Goal: Task Accomplishment & Management: Manage account settings

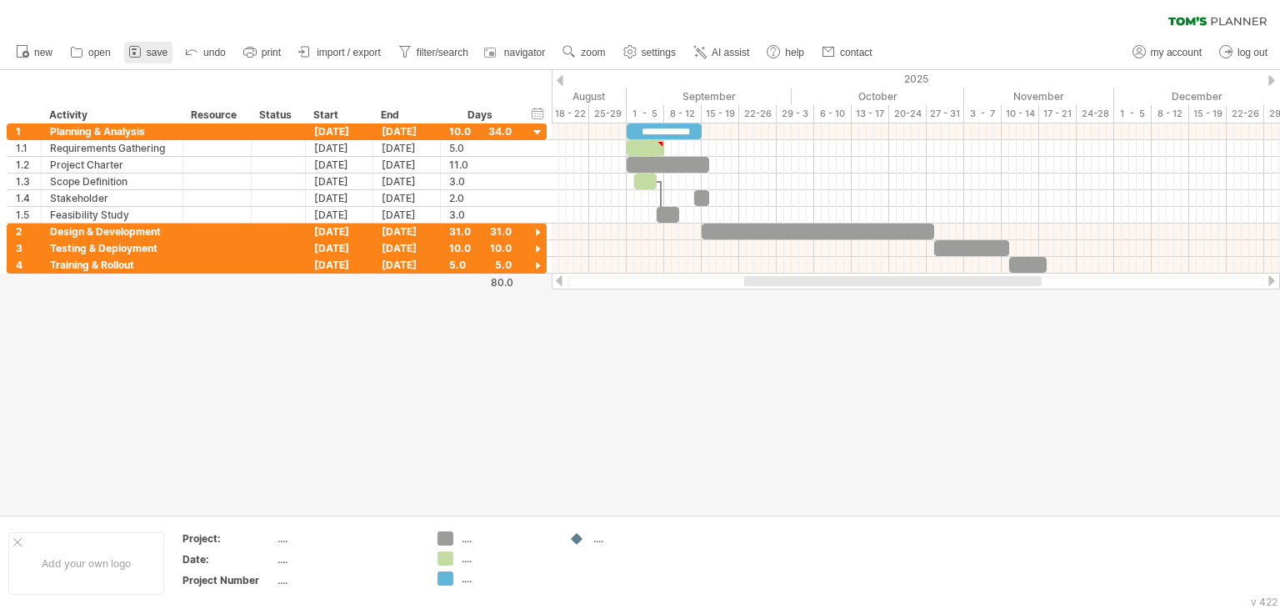
click at [153, 53] on span "save" at bounding box center [157, 53] width 21 height 12
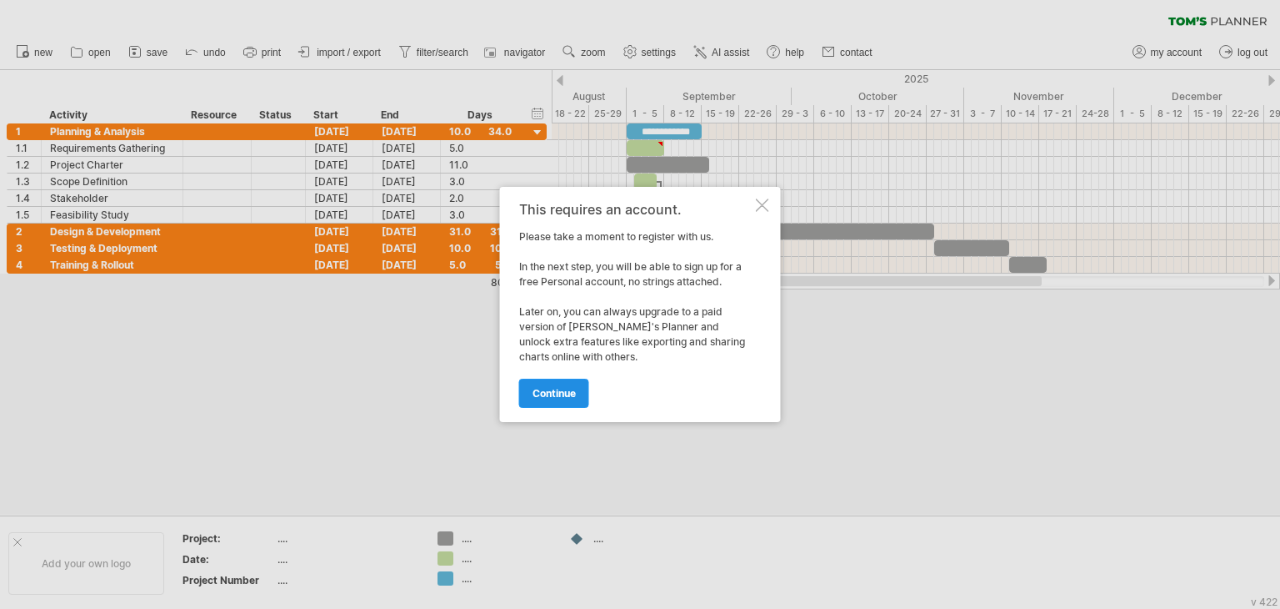
click at [572, 394] on span "continue" at bounding box center [554, 393] width 43 height 13
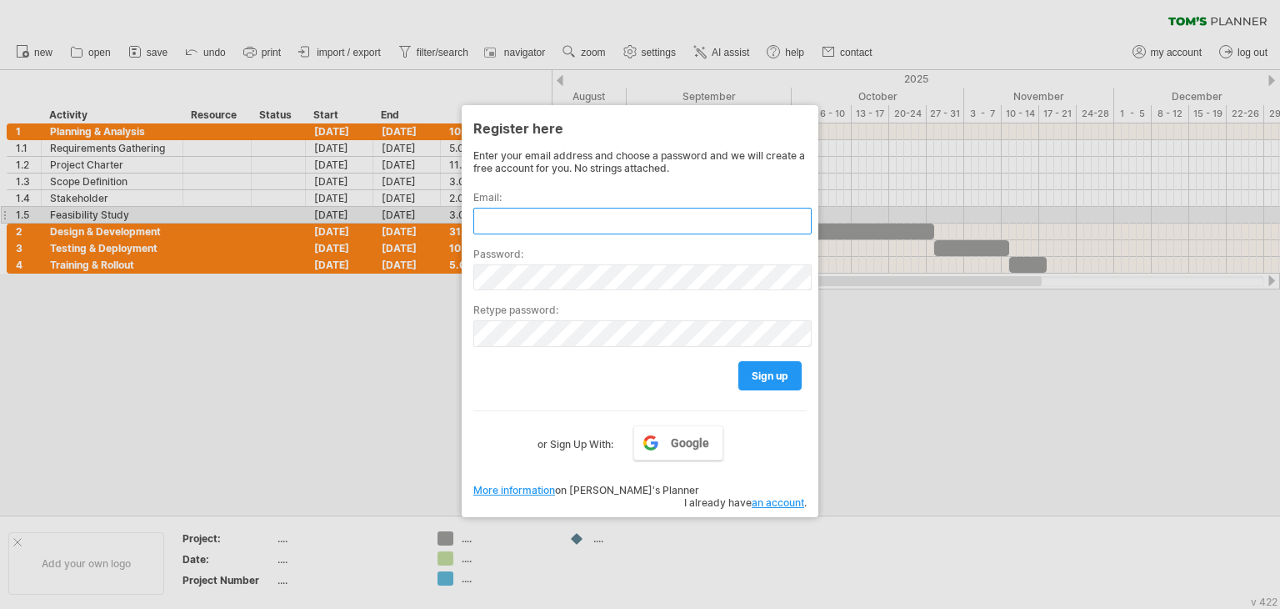
click at [566, 214] on input "text" at bounding box center [642, 221] width 338 height 27
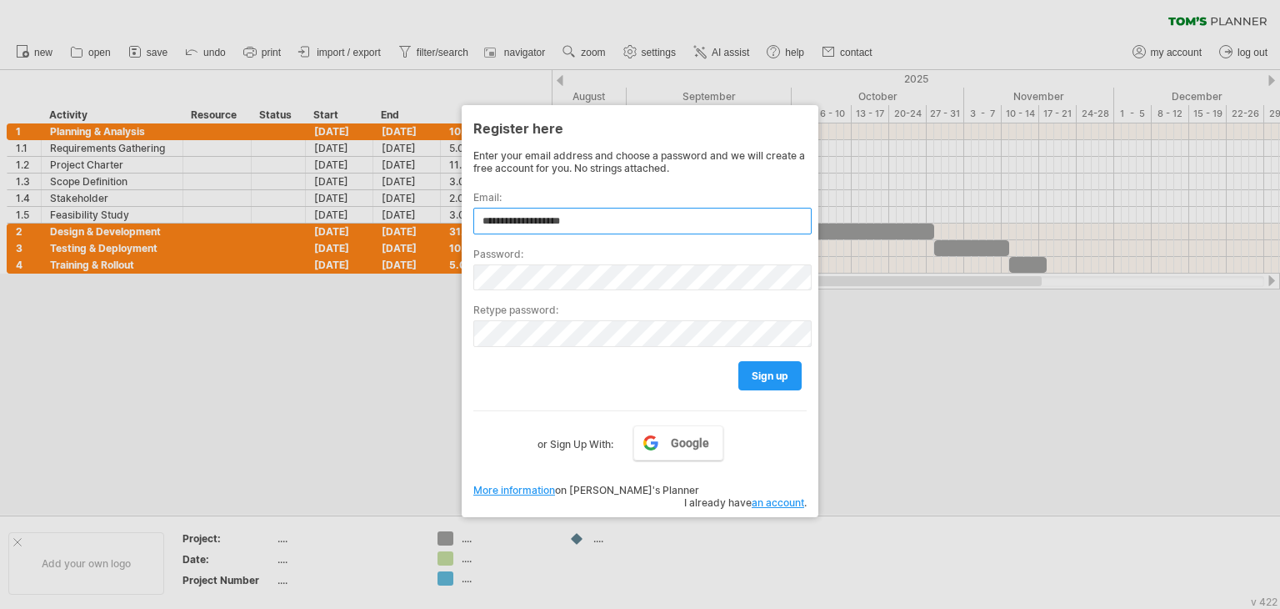
type input "**********"
click at [662, 295] on div "Retype password:" at bounding box center [639, 318] width 333 height 57
click at [776, 374] on span "sign up" at bounding box center [770, 375] width 37 height 13
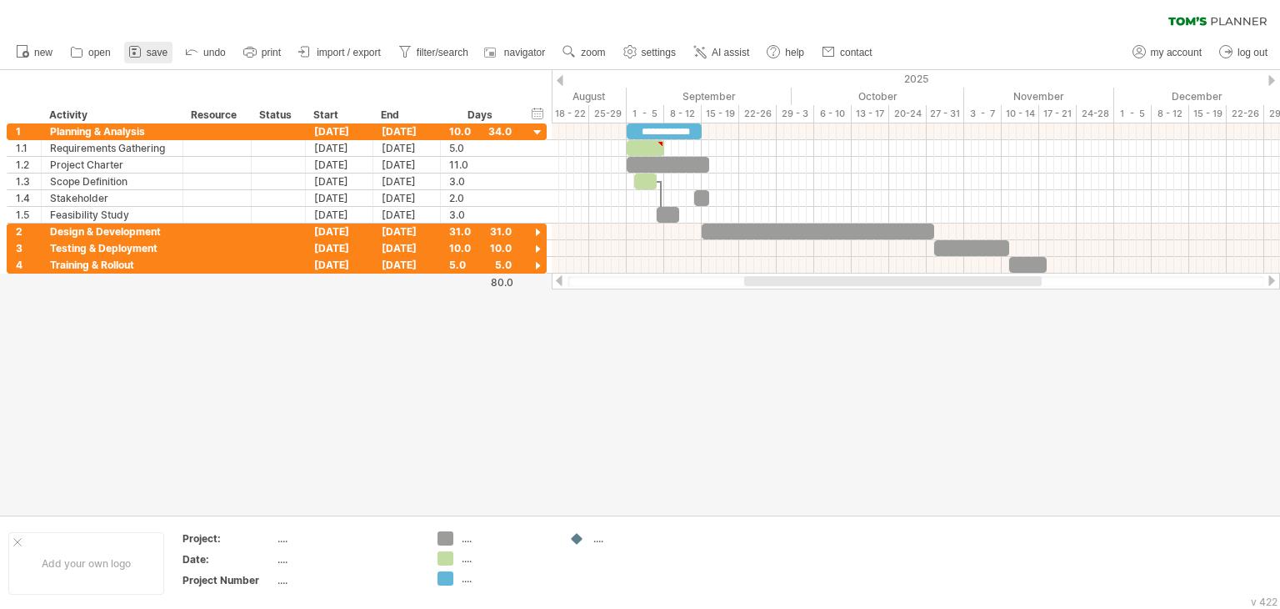
click at [148, 53] on span "save" at bounding box center [157, 53] width 21 height 12
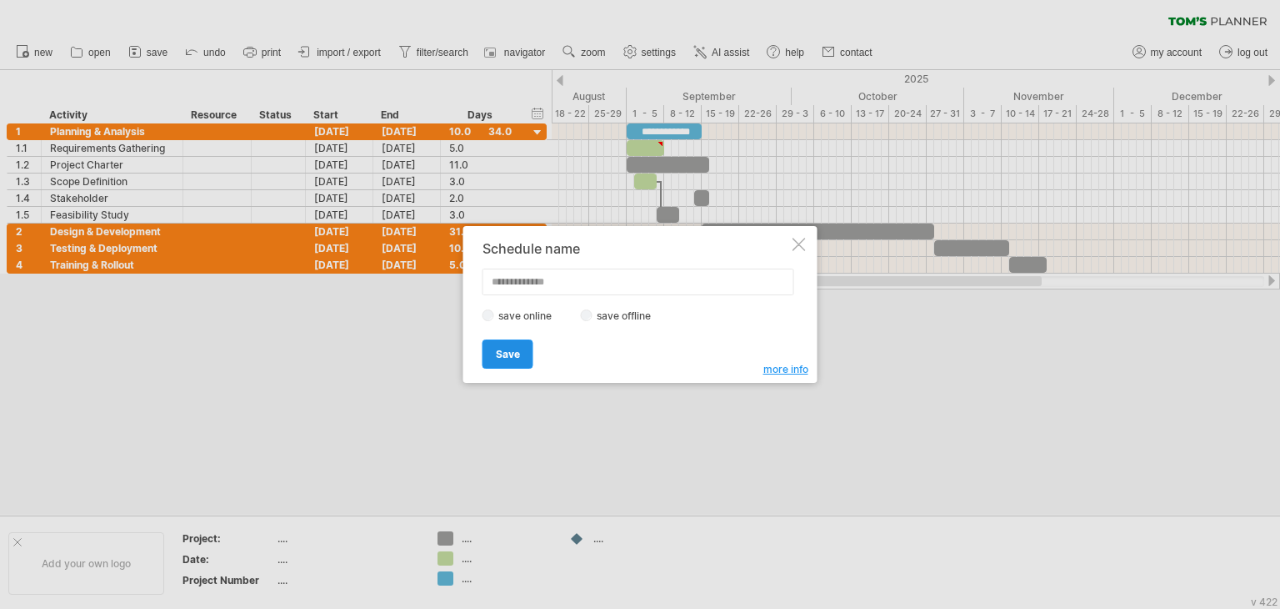
click at [514, 348] on span "Save" at bounding box center [508, 354] width 24 height 13
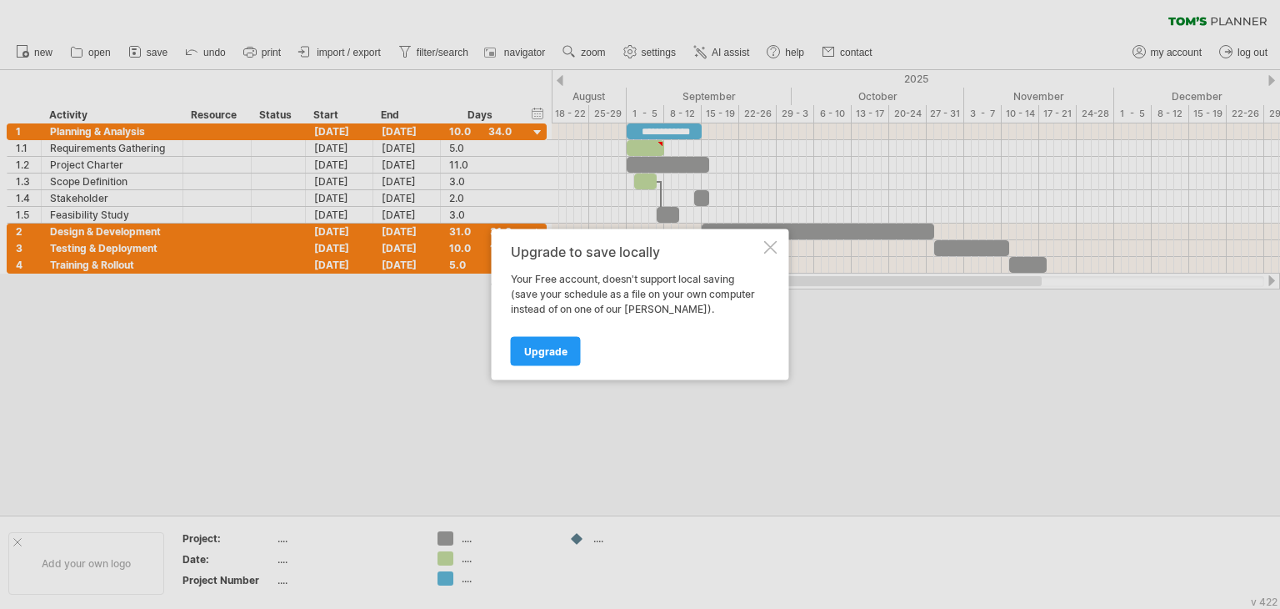
click at [768, 249] on div at bounding box center [770, 247] width 13 height 13
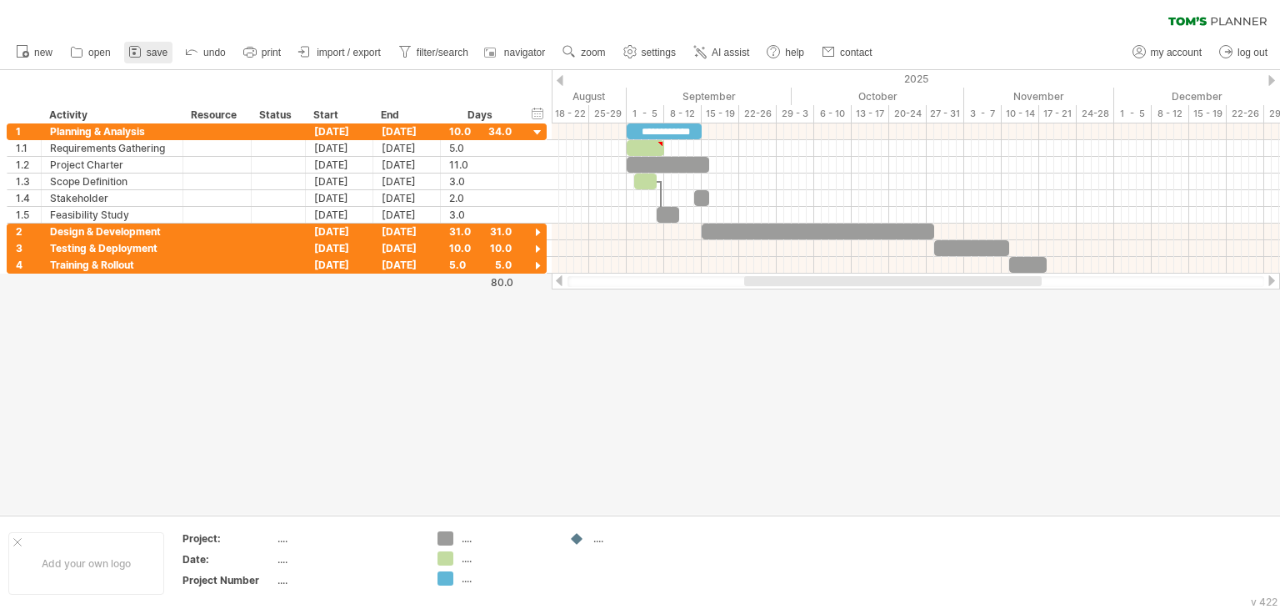
click at [163, 51] on span "save" at bounding box center [157, 53] width 21 height 12
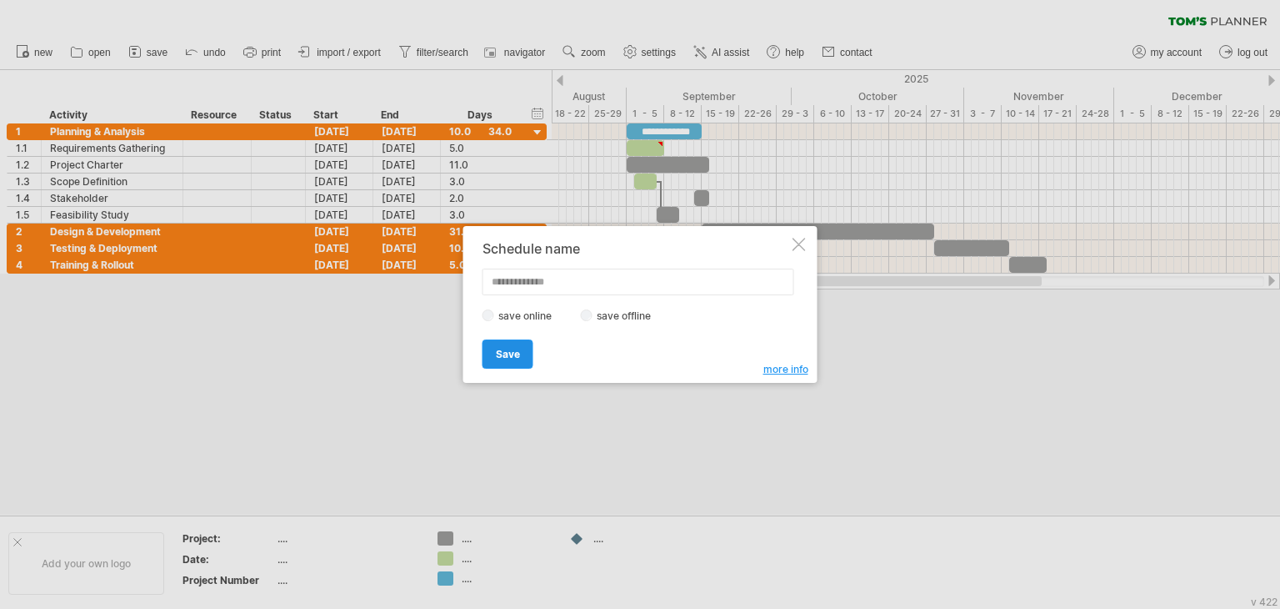
click at [512, 352] on span "Save" at bounding box center [508, 354] width 24 height 13
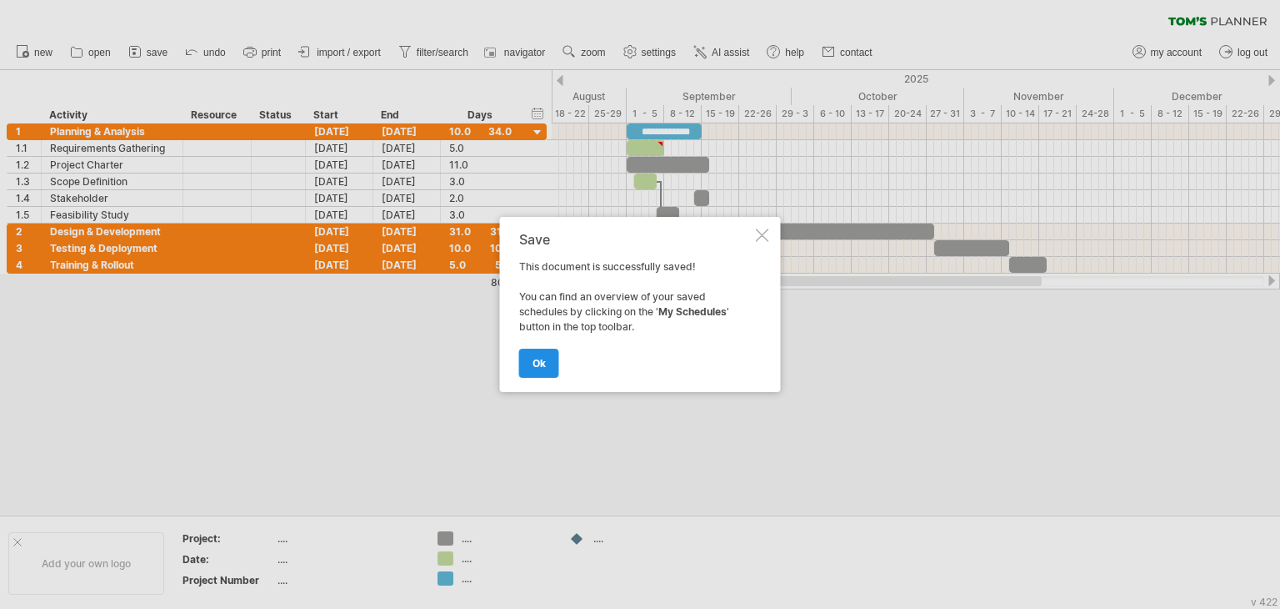
click at [549, 362] on link "ok" at bounding box center [539, 362] width 40 height 29
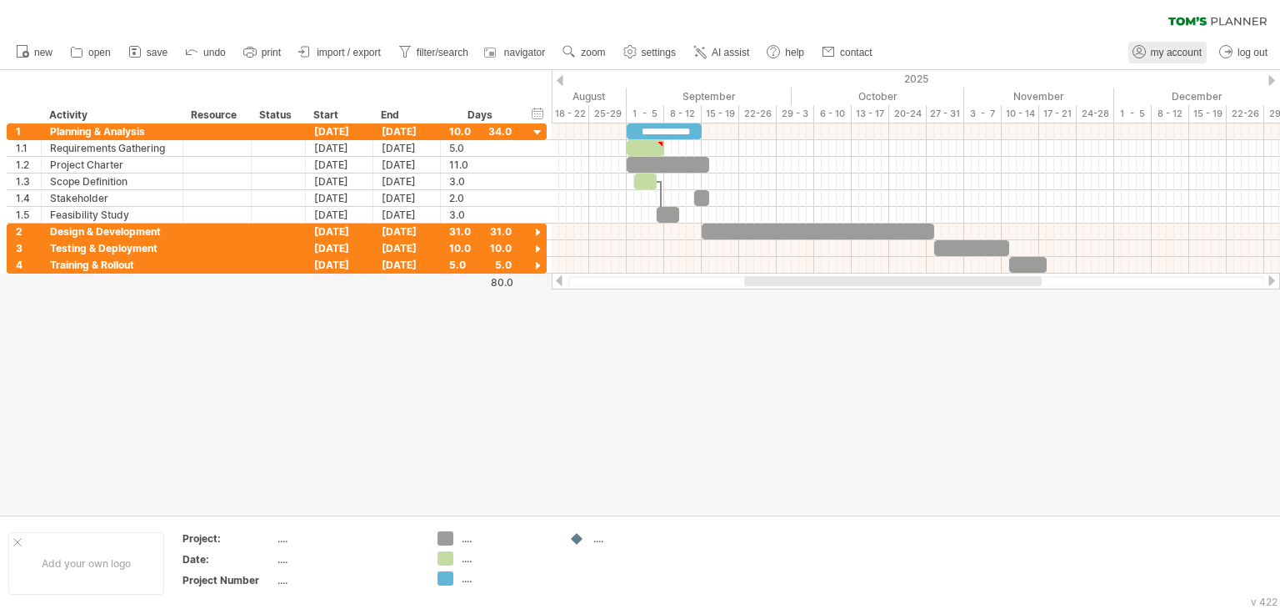
click at [1172, 54] on span "my account" at bounding box center [1176, 53] width 51 height 12
type input "**********"
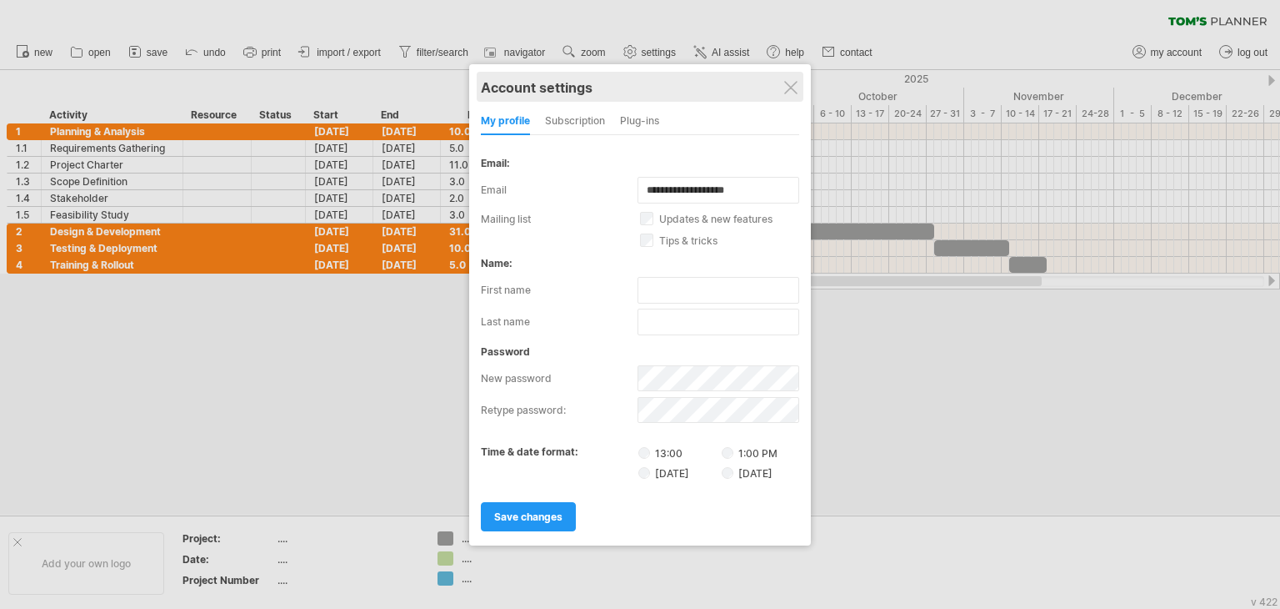
click at [780, 89] on div "Account settings" at bounding box center [640, 87] width 318 height 30
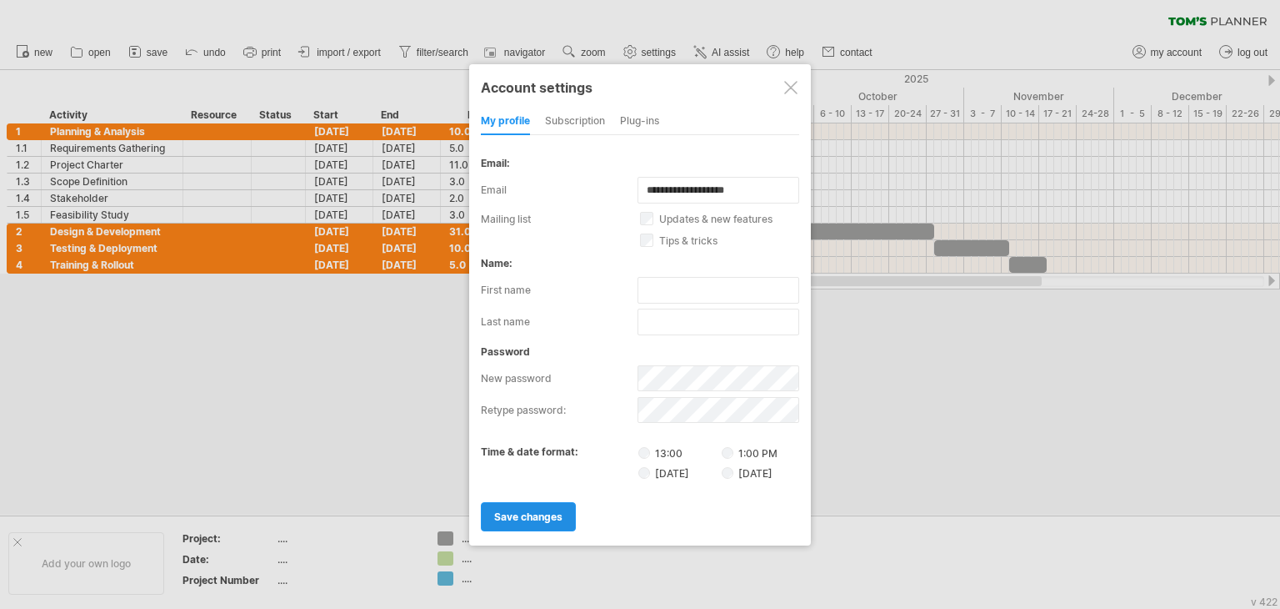
click at [547, 521] on span "save changes" at bounding box center [528, 516] width 68 height 13
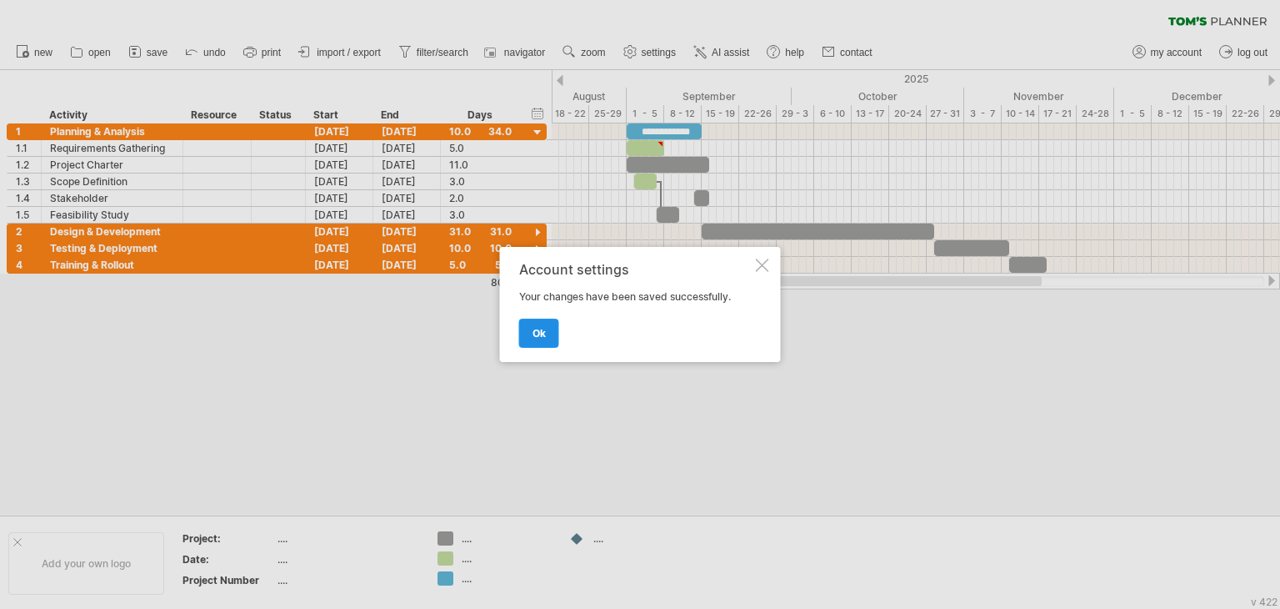
click at [534, 332] on span "ok" at bounding box center [539, 333] width 13 height 13
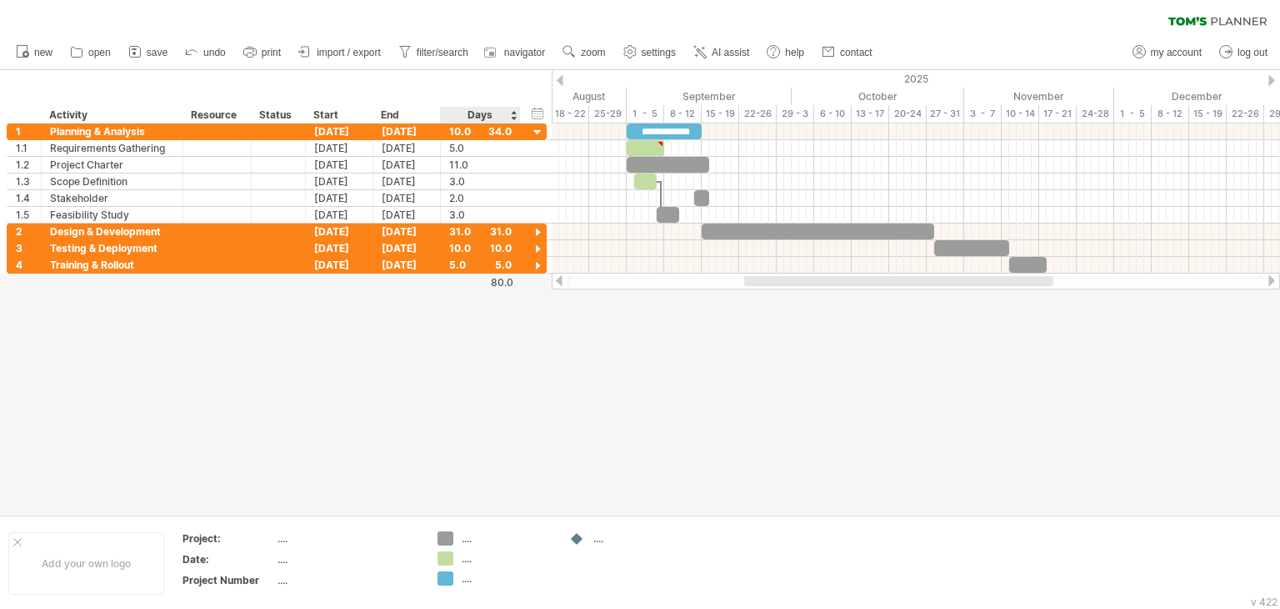
click at [500, 344] on div at bounding box center [640, 292] width 1280 height 444
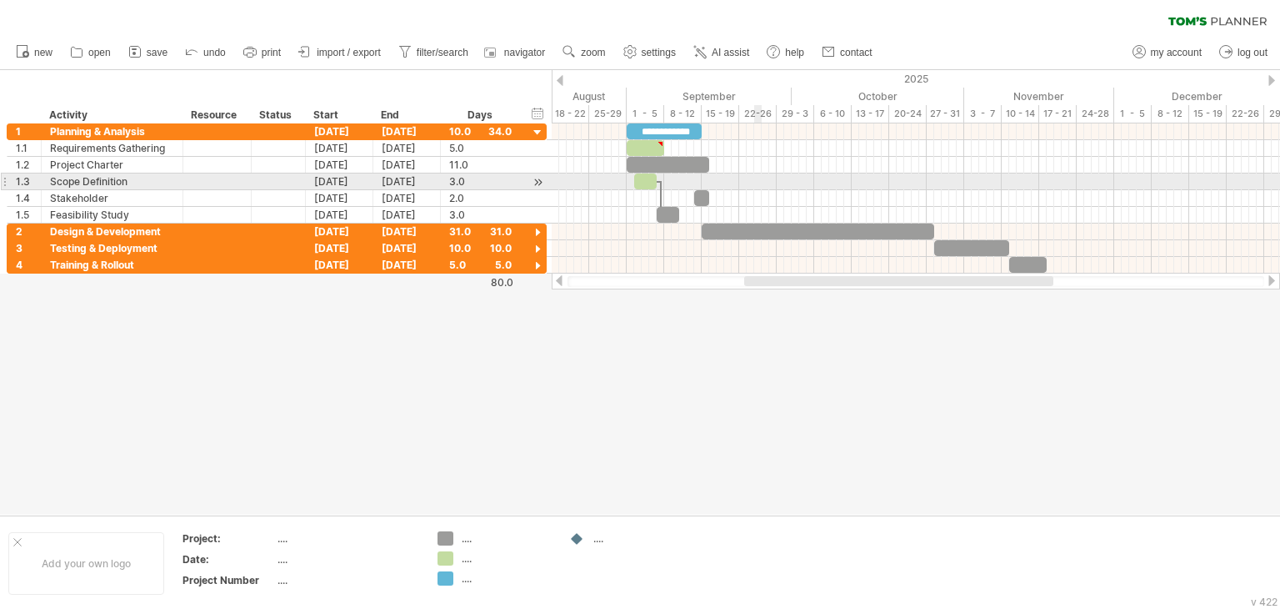
click at [754, 181] on div at bounding box center [916, 181] width 729 height 17
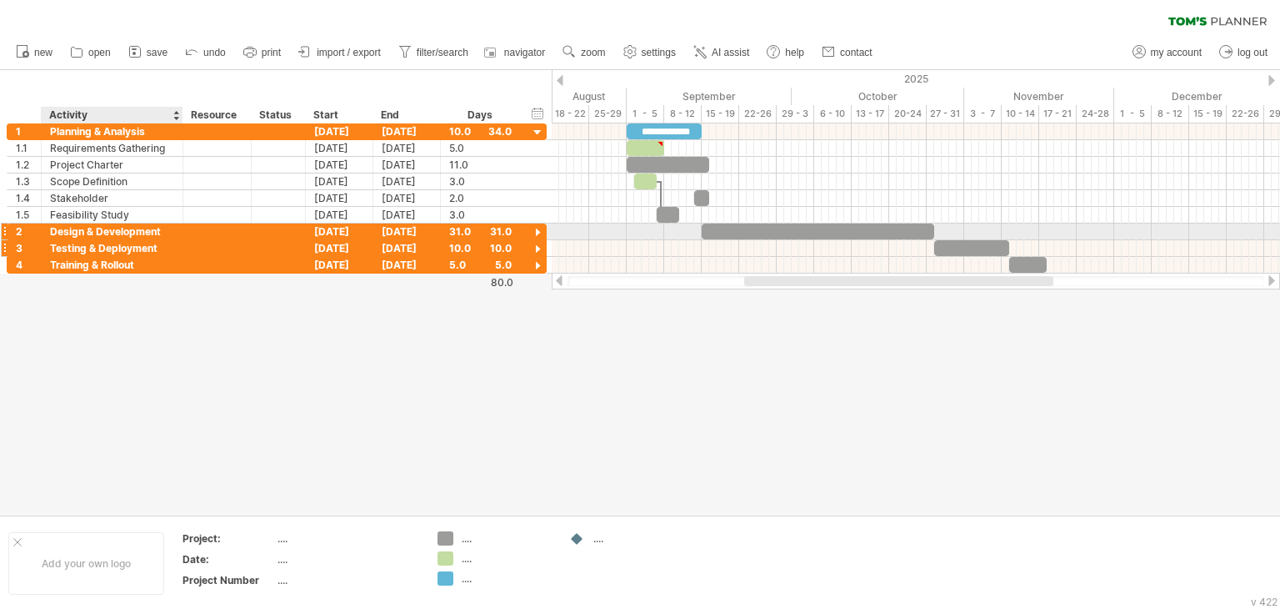
click at [155, 240] on div "Testing & Deployment" at bounding box center [112, 248] width 124 height 16
click at [164, 230] on div "Design & Development" at bounding box center [112, 231] width 124 height 16
